Goal: Check status: Check status

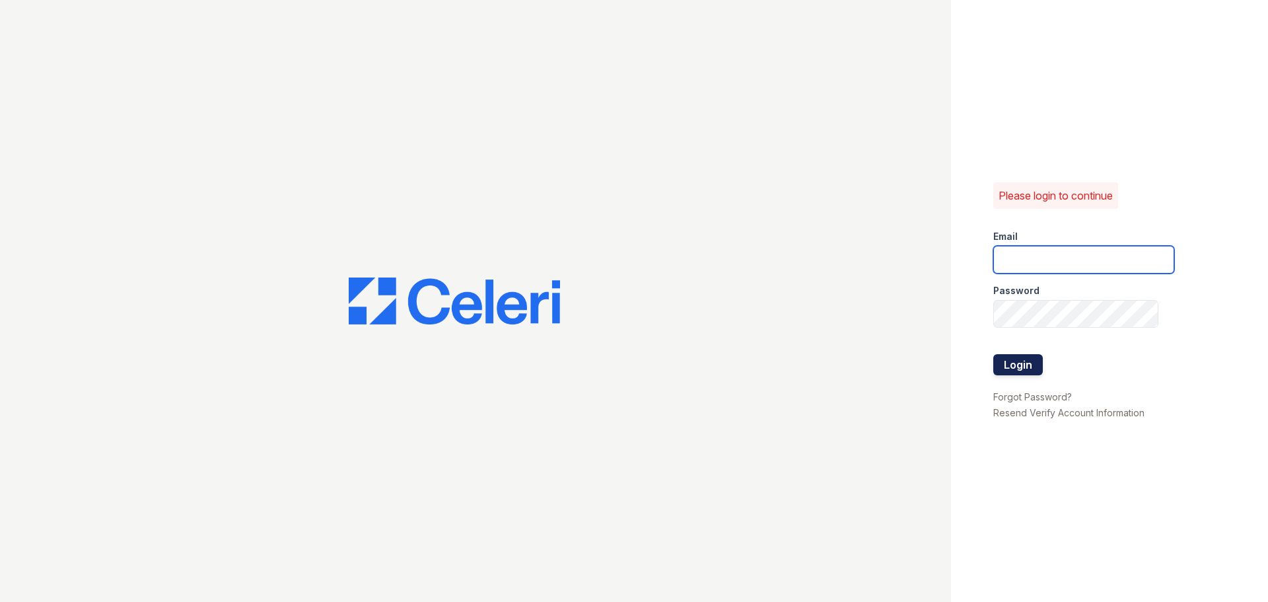
type input "[EMAIL_ADDRESS][DOMAIN_NAME]"
click at [1007, 364] on button "Login" at bounding box center [1018, 364] width 50 height 21
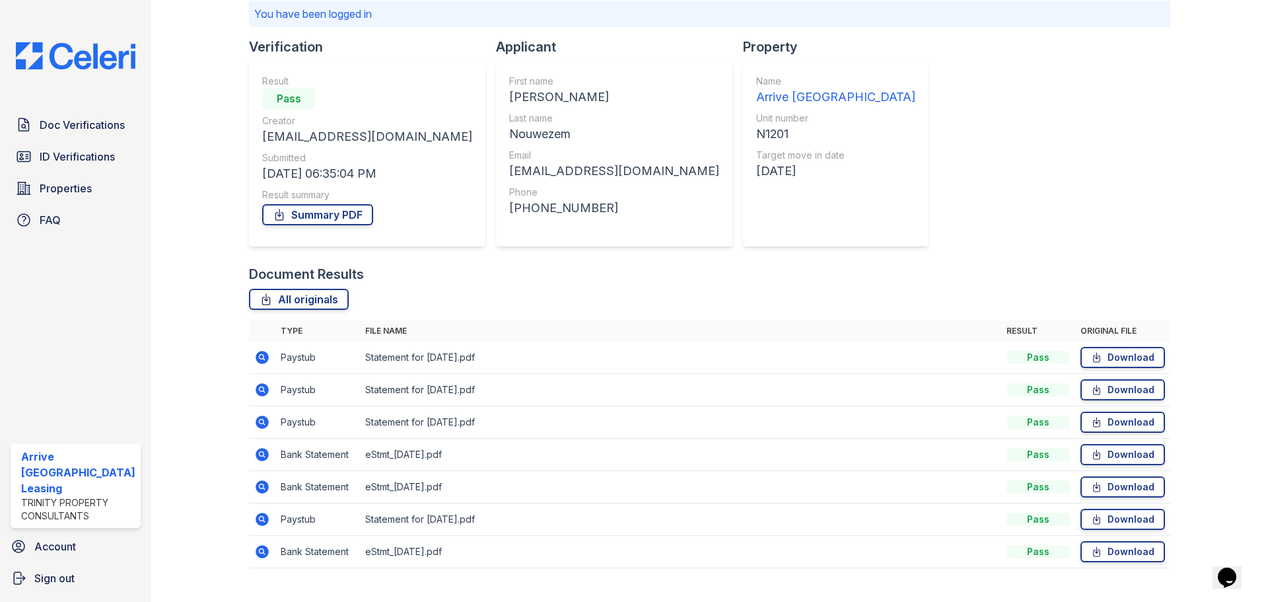
scroll to position [121, 0]
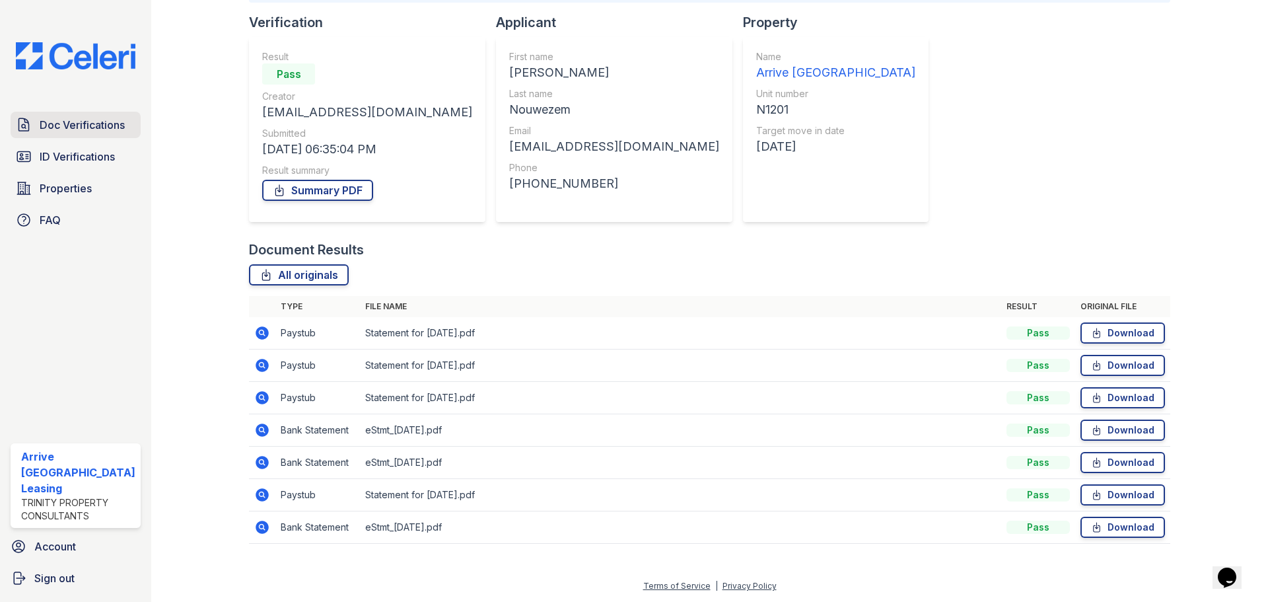
click at [72, 125] on span "Doc Verifications" at bounding box center [82, 125] width 85 height 16
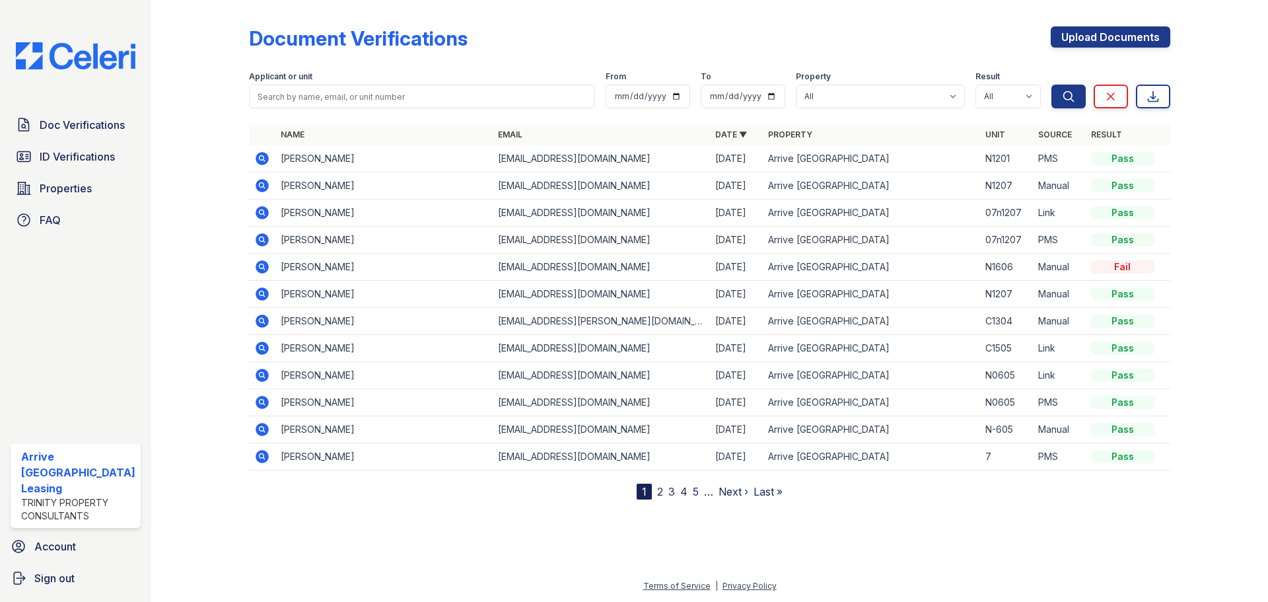
click at [263, 160] on icon at bounding box center [262, 158] width 13 height 13
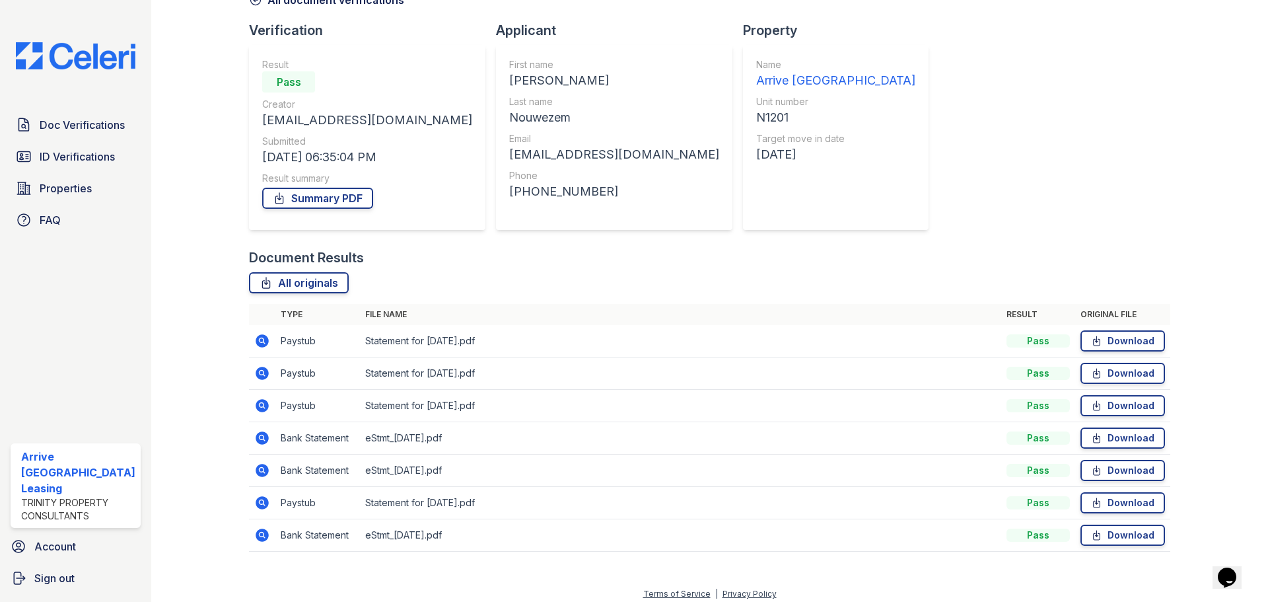
scroll to position [85, 0]
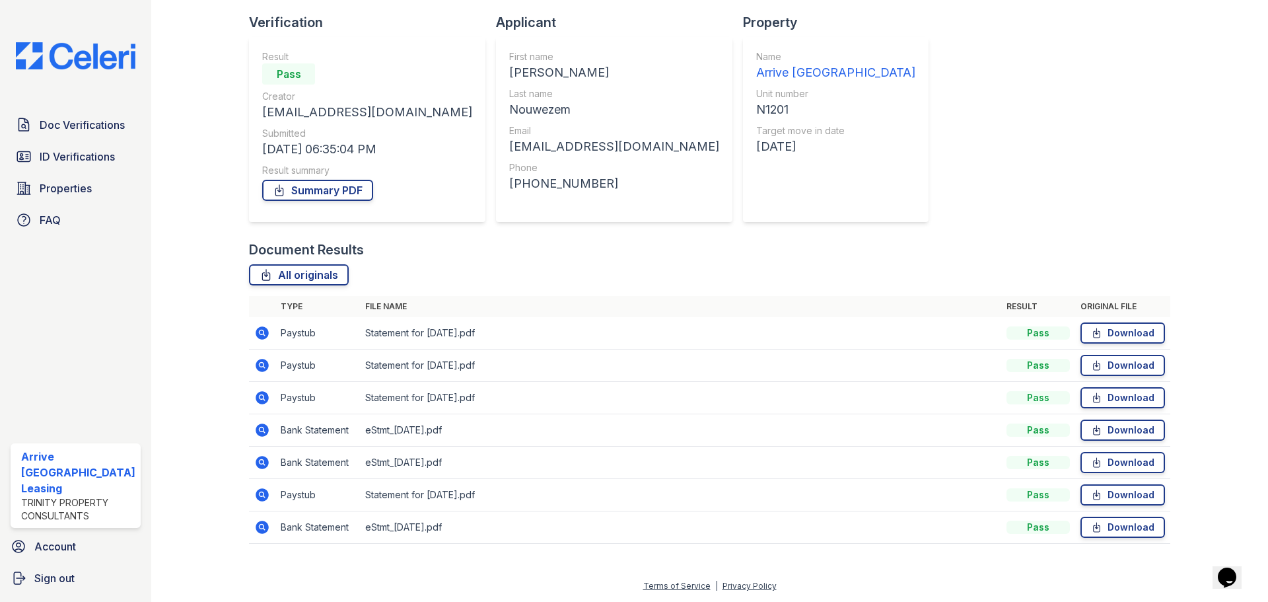
click at [260, 331] on icon at bounding box center [260, 331] width 3 height 3
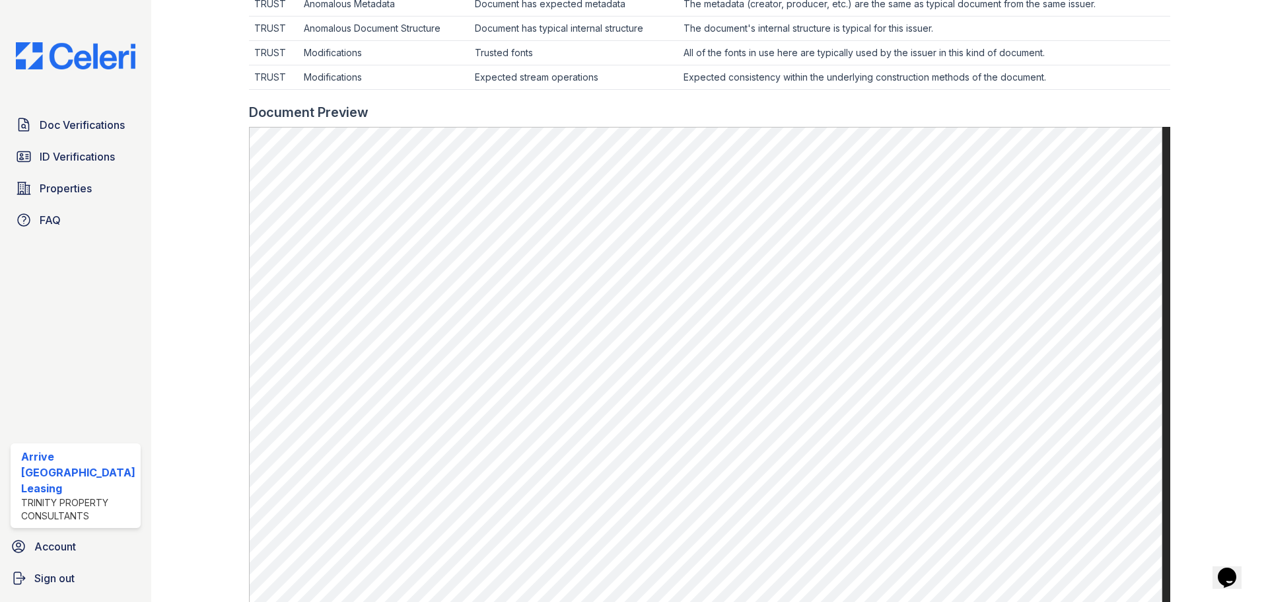
click at [1158, 94] on div at bounding box center [709, 96] width 921 height 13
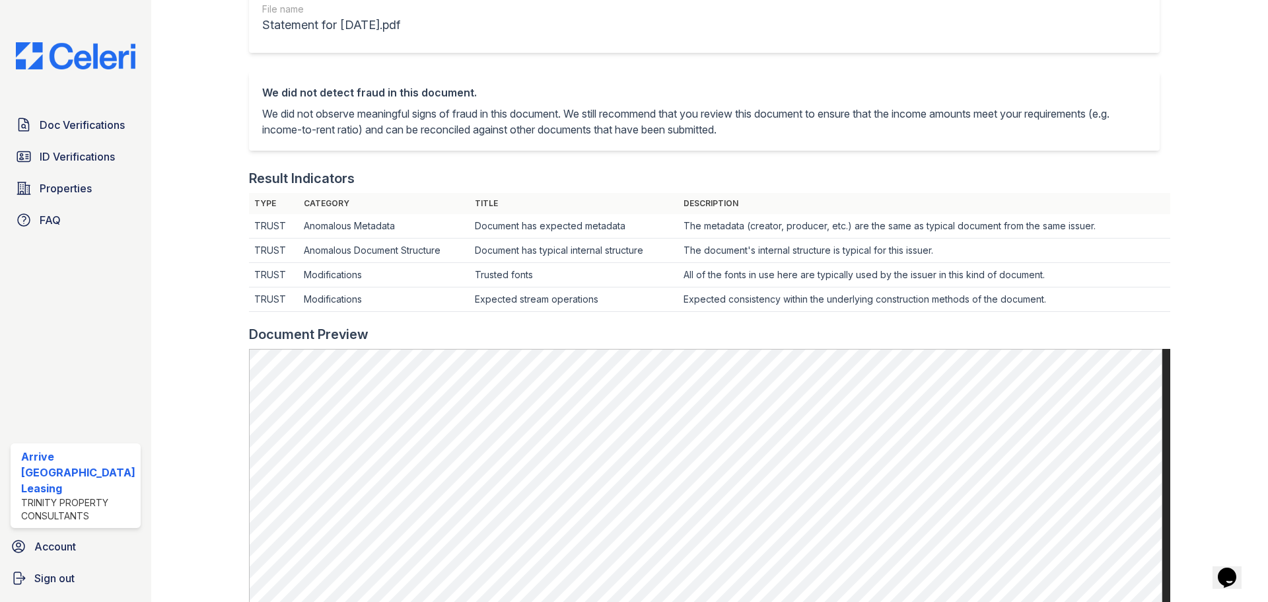
scroll to position [264, 0]
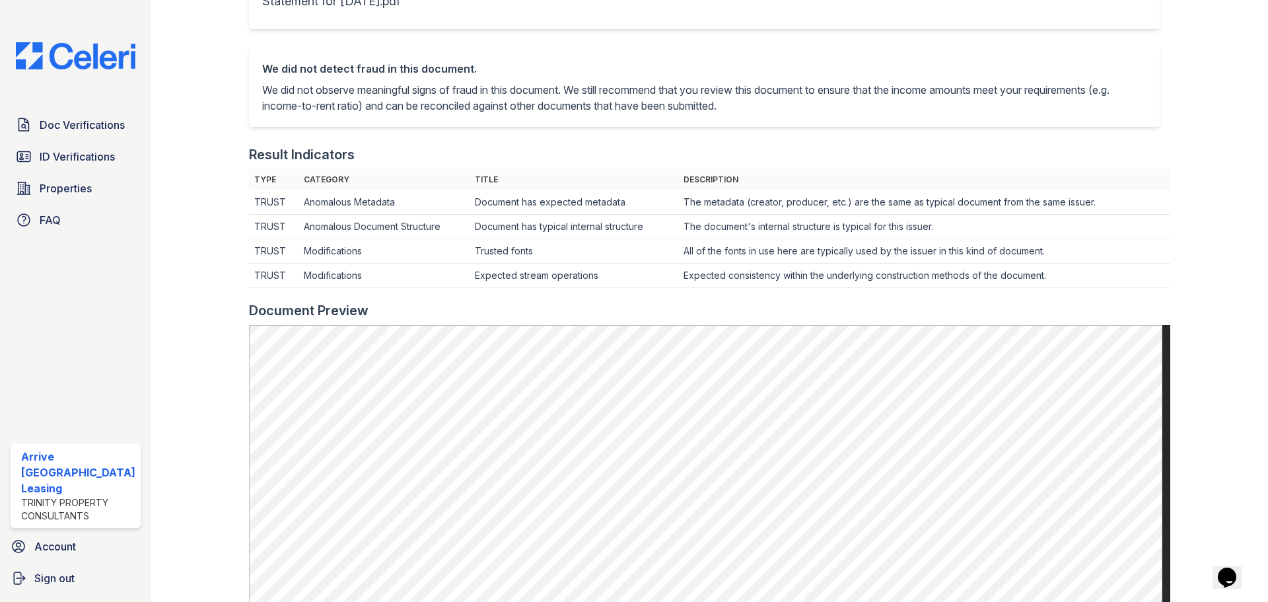
click at [1179, 91] on div at bounding box center [1208, 333] width 77 height 1185
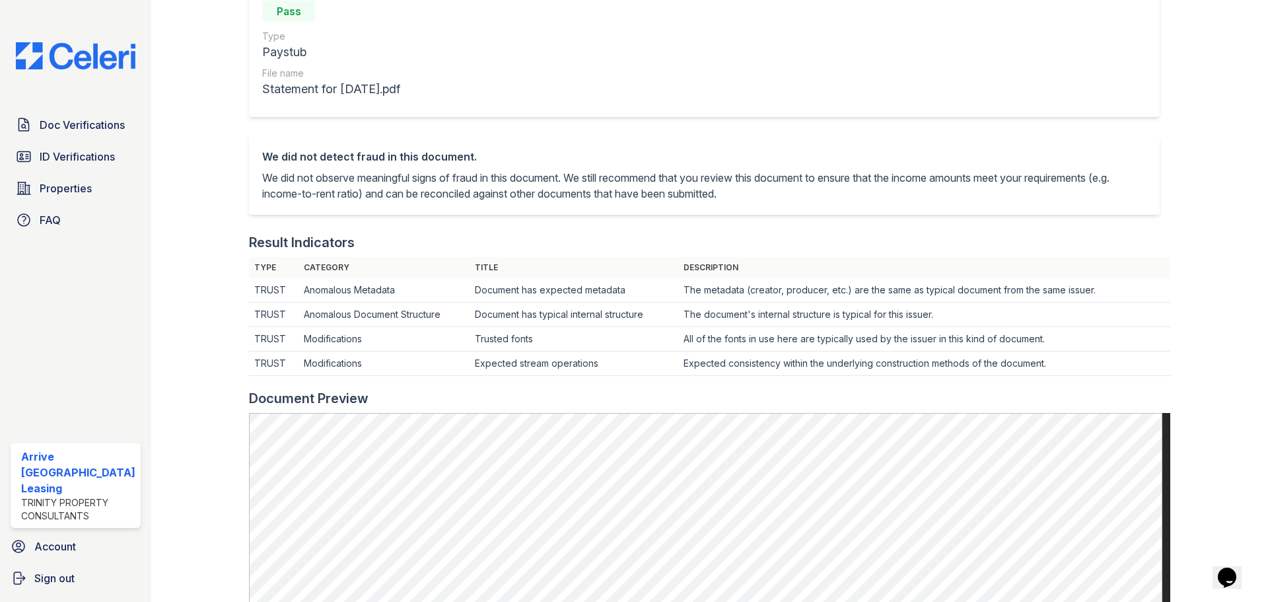
scroll to position [0, 0]
